Goal: Ask a question

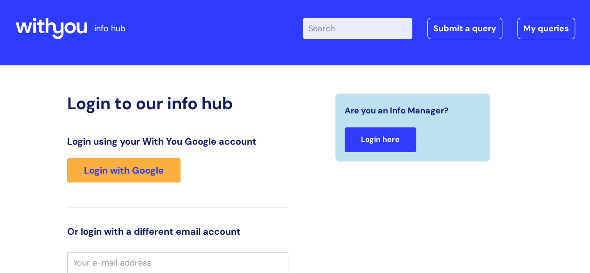
scroll to position [8, 0]
click at [376, 148] on link "Login here" at bounding box center [379, 139] width 71 height 25
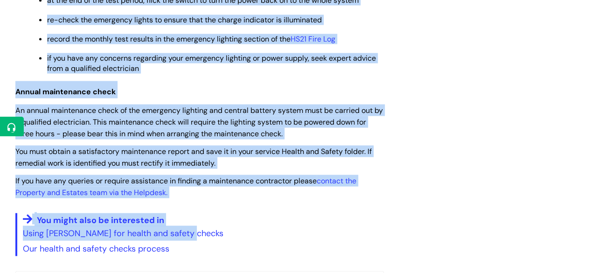
scroll to position [932, 0]
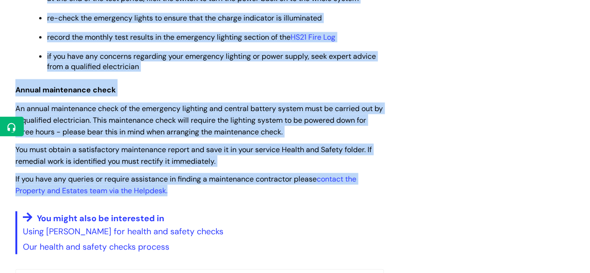
drag, startPoint x: 18, startPoint y: 138, endPoint x: 237, endPoint y: 193, distance: 225.8
copy article "Emergency lighting compliance checks Modified on: Wed, 28 May, 2025 at 2:22 PM …"
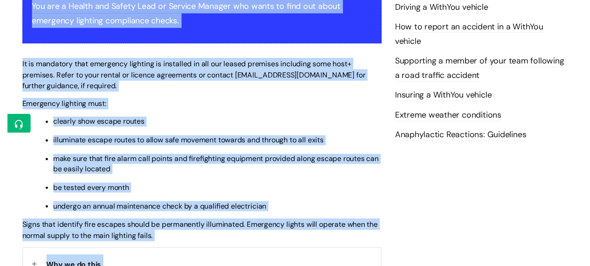
scroll to position [0, 0]
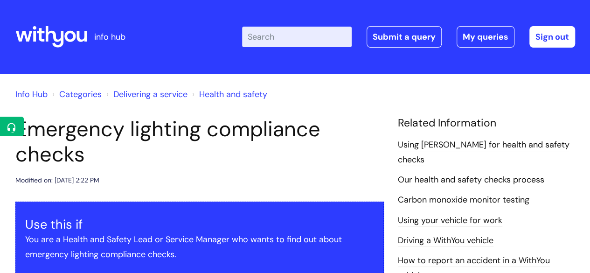
click at [287, 50] on div "Enter your search term here... Search Submit a query My queries Welcome Zoe War…" at bounding box center [364, 36] width 420 height 55
click at [284, 43] on input "Enter your search term here..." at bounding box center [297, 37] width 110 height 21
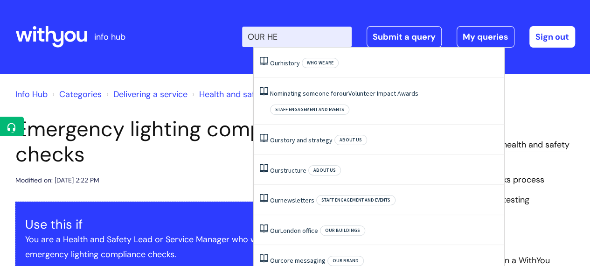
type input "OUR HEA"
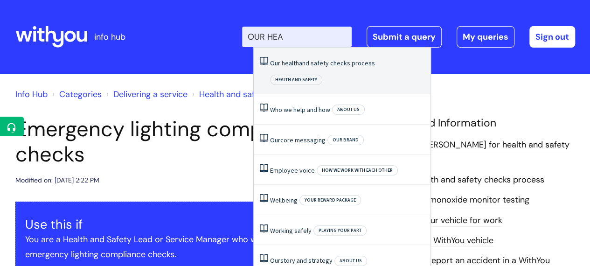
click at [288, 71] on li "Our health and safety checks process Health and safety" at bounding box center [342, 71] width 177 height 47
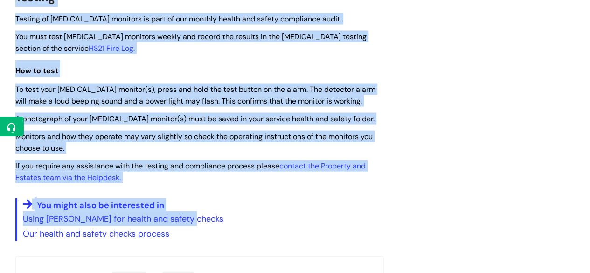
scroll to position [979, 0]
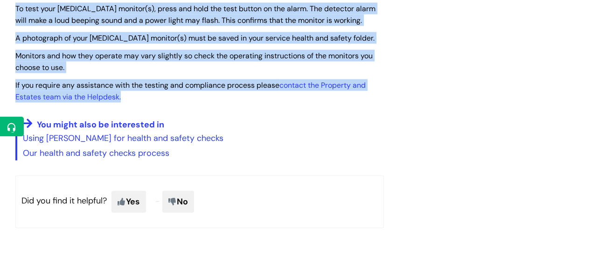
drag, startPoint x: 15, startPoint y: 140, endPoint x: 238, endPoint y: 101, distance: 226.3
copy article "Carbon monoxide monitor testing Modified on: Wed, 28 May, 2025 at 2:26 PM Use t…"
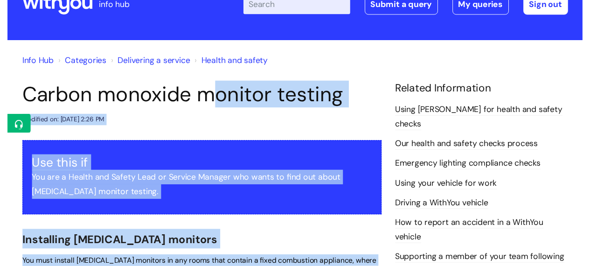
scroll to position [0, 0]
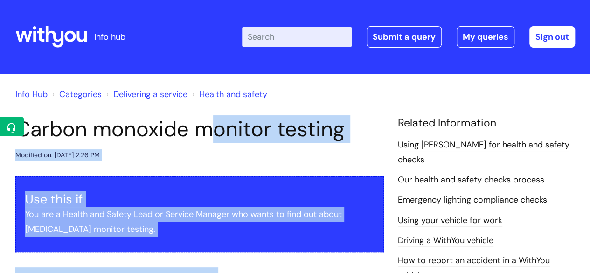
click at [304, 43] on input "Enter your search term here..." at bounding box center [297, 37] width 110 height 21
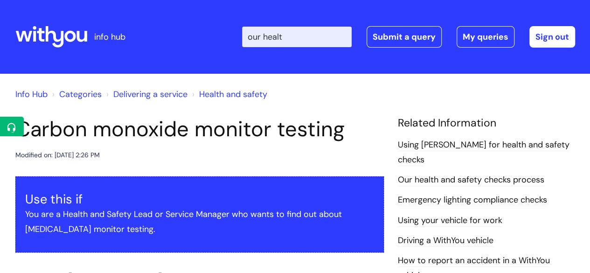
type input "our health"
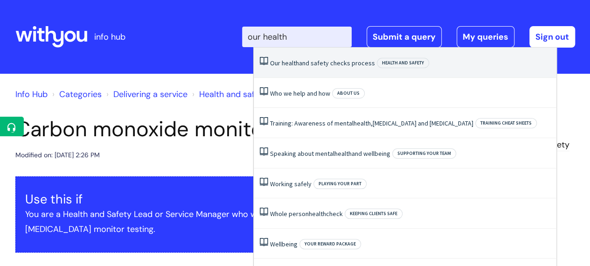
click at [309, 51] on li "Our health and safety checks process Health and safety" at bounding box center [405, 63] width 303 height 30
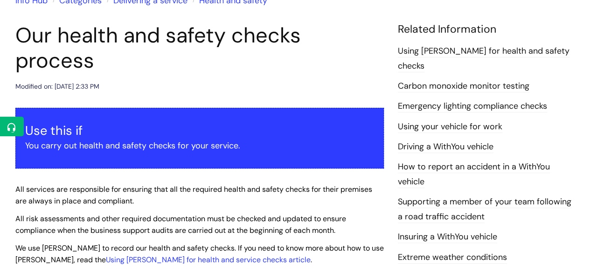
scroll to position [140, 0]
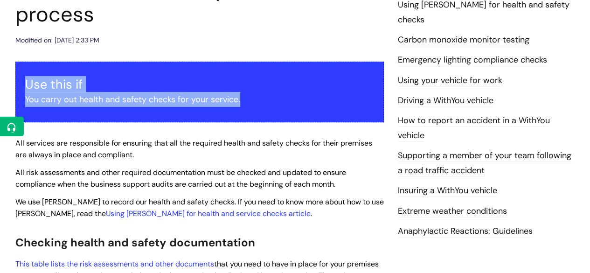
drag, startPoint x: 246, startPoint y: 79, endPoint x: 26, endPoint y: 57, distance: 221.1
click at [26, 62] on div "Use this if You carry out health and safety checks for your service." at bounding box center [199, 92] width 368 height 61
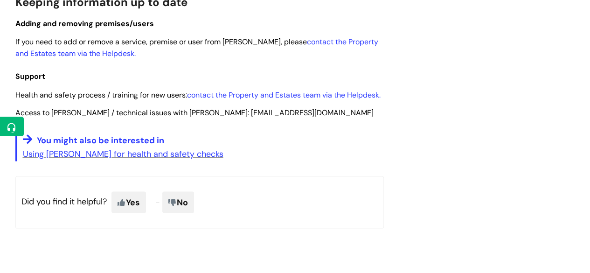
scroll to position [886, 0]
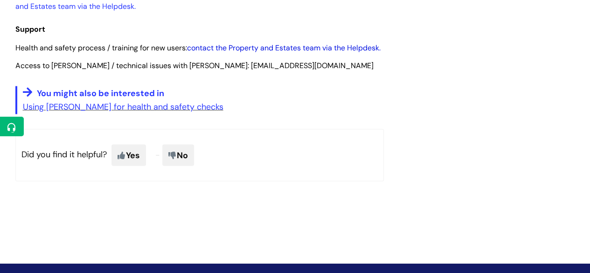
click at [232, 43] on link "contact the Property and Estates team via the Helpdesk." at bounding box center [283, 48] width 193 height 10
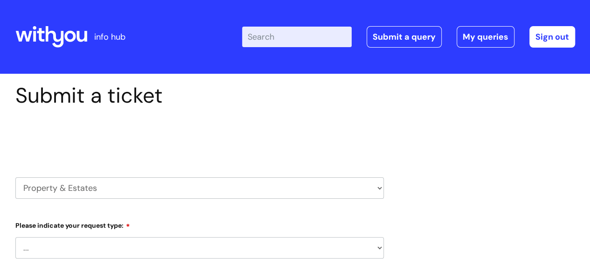
click at [295, 40] on input "Enter your search term here..." at bounding box center [297, 37] width 110 height 21
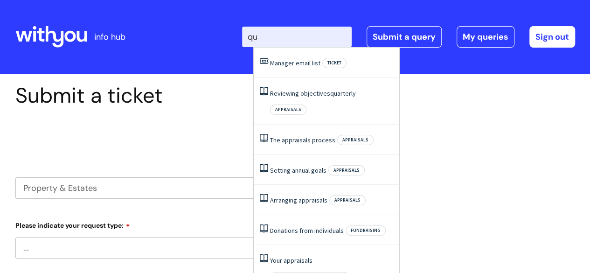
type input "q"
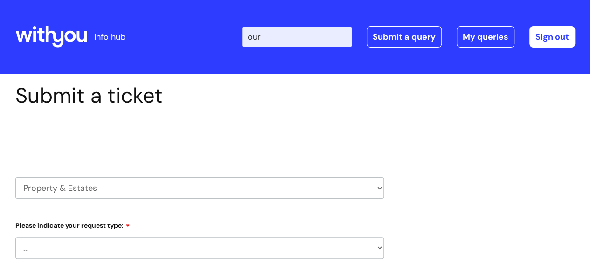
type input "our"
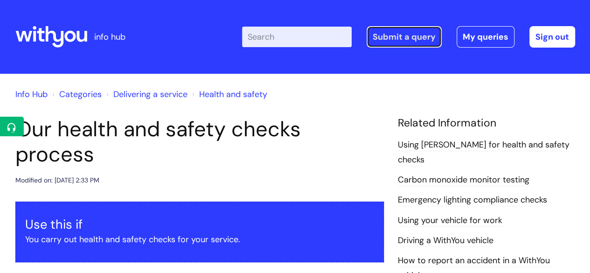
click at [386, 41] on link "Submit a query" at bounding box center [403, 36] width 75 height 21
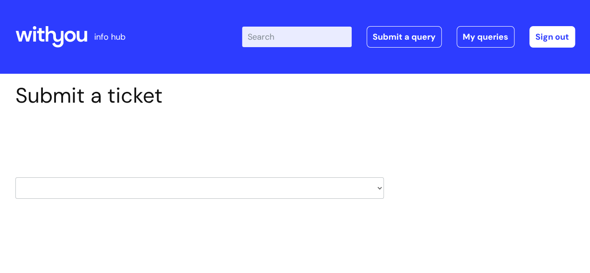
click at [207, 189] on select "HR / People IT and Support Clinical Drug Alerts Finance Accounts Data Support T…" at bounding box center [199, 187] width 368 height 21
select select "property_&_estates"
click at [15, 177] on select "HR / People IT and Support Clinical Drug Alerts Finance Accounts Data Support T…" at bounding box center [199, 187] width 368 height 21
click at [283, 34] on input "Enter your search term here..." at bounding box center [297, 37] width 110 height 21
type input "our heal"
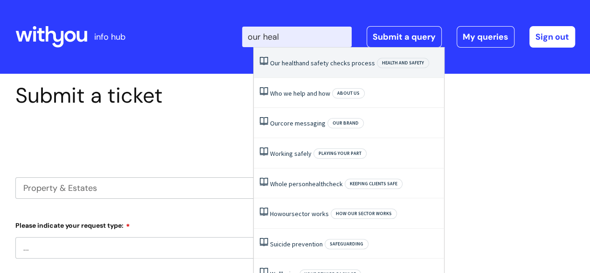
click at [329, 71] on li "Our health and safety checks process Health and safety" at bounding box center [349, 63] width 190 height 30
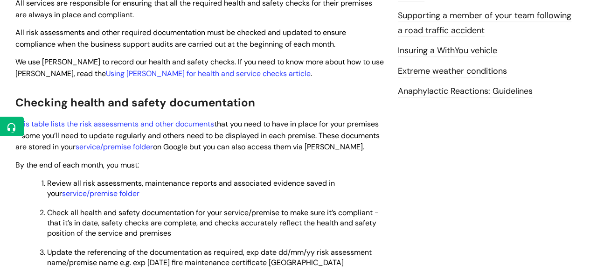
scroll to position [326, 0]
